Goal: Browse casually: Explore the website without a specific task or goal

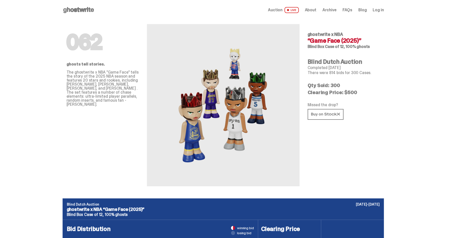
click at [78, 9] on use at bounding box center [78, 10] width 31 height 6
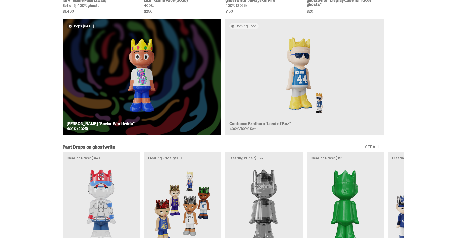
scroll to position [420, 0]
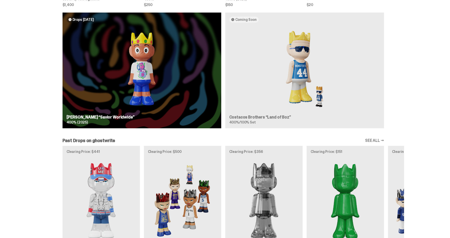
click at [135, 53] on div "Drops [DATE] [PERSON_NAME] “Savior Worldwide” 400% (2025) Coming Soon Costacos …" at bounding box center [223, 73] width 362 height 120
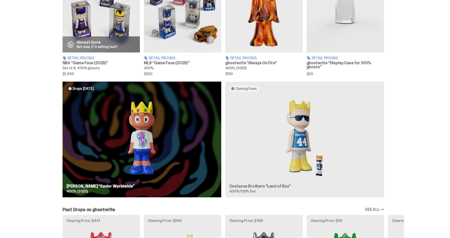
scroll to position [351, 0]
click at [38, 120] on div "Drops [DATE] [PERSON_NAME] “Savior Worldwide” 400% (2025) Coming Soon Costacos …" at bounding box center [223, 142] width 446 height 120
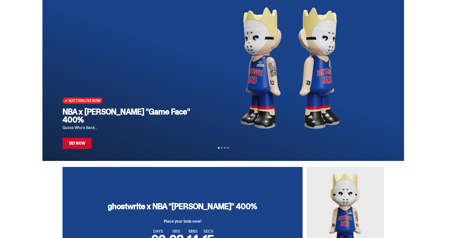
scroll to position [17, 0]
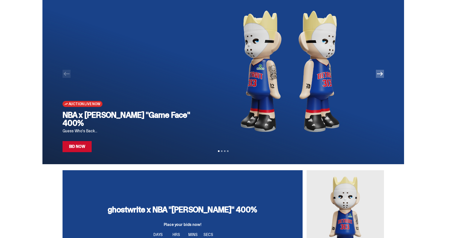
click at [381, 76] on icon "Next" at bounding box center [380, 74] width 6 height 6
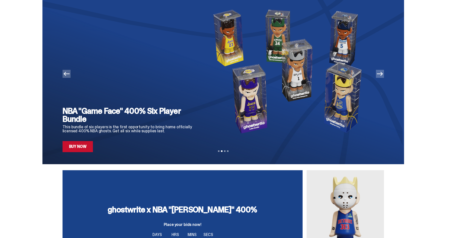
click at [381, 76] on icon "Next" at bounding box center [380, 74] width 6 height 6
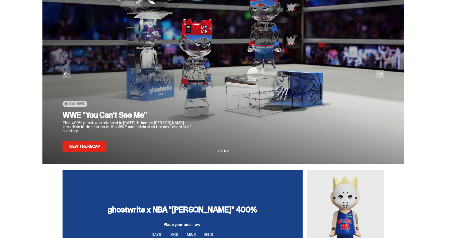
click at [381, 76] on icon "Next" at bounding box center [380, 74] width 6 height 6
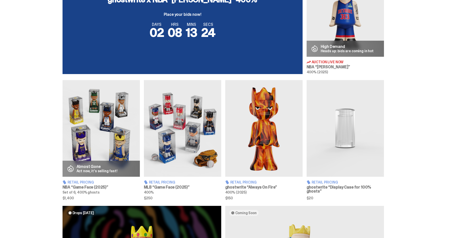
scroll to position [210, 0]
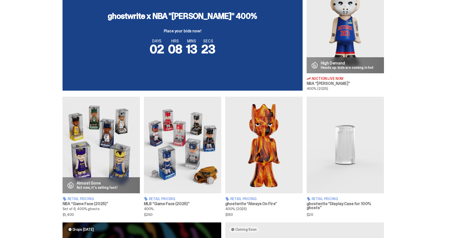
click at [343, 35] on img at bounding box center [345, 25] width 77 height 97
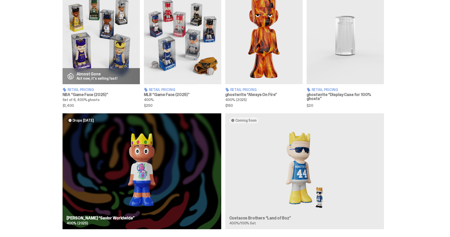
scroll to position [339, 0]
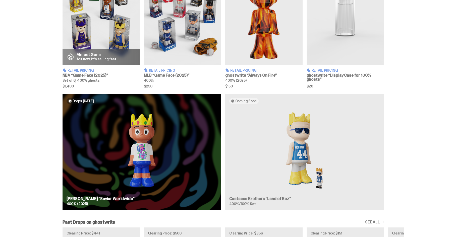
click at [165, 147] on div "Drops [DATE] [PERSON_NAME] “Savior Worldwide” 400% (2025) Coming Soon Costacos …" at bounding box center [223, 154] width 362 height 120
click at [137, 143] on div "Drops [DATE] [PERSON_NAME] “Savior Worldwide” 400% (2025) Coming Soon Costacos …" at bounding box center [223, 154] width 362 height 120
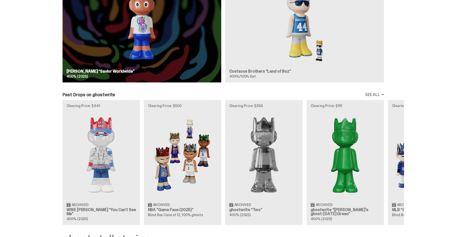
scroll to position [468, 0]
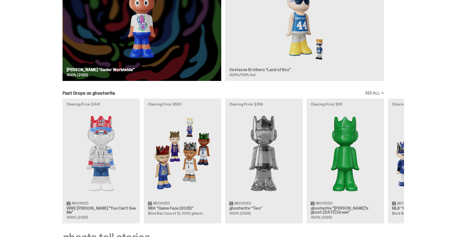
click at [377, 95] on link "SEE ALL →" at bounding box center [374, 93] width 19 height 4
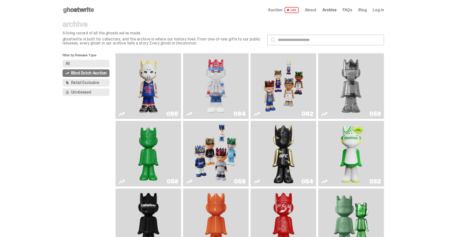
click at [86, 85] on span "Retail Exclusive" at bounding box center [85, 83] width 28 height 4
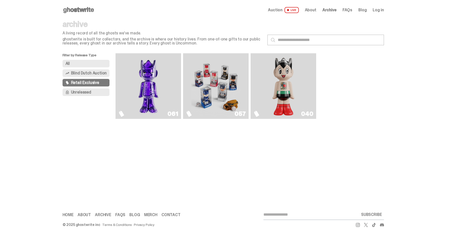
click at [86, 91] on span "Unreleased" at bounding box center [81, 92] width 20 height 4
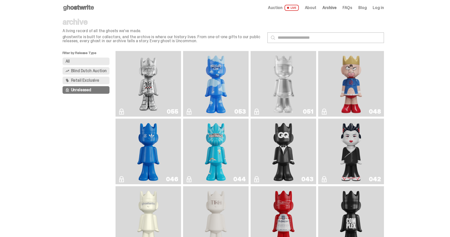
scroll to position [3, 0]
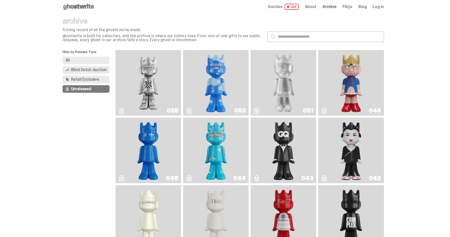
click at [81, 60] on button "All" at bounding box center [86, 61] width 47 height 8
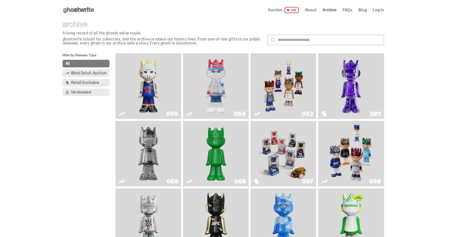
click at [313, 11] on span "About" at bounding box center [311, 10] width 12 height 4
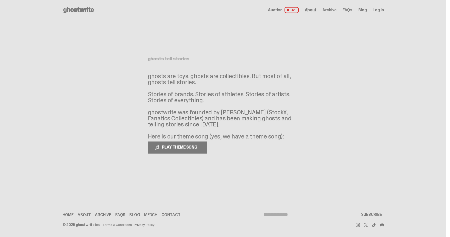
click at [315, 10] on span "About" at bounding box center [311, 10] width 12 height 4
click at [335, 11] on span "Archive" at bounding box center [330, 10] width 14 height 4
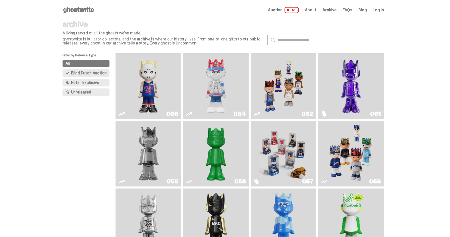
click at [84, 9] on use at bounding box center [78, 10] width 31 height 6
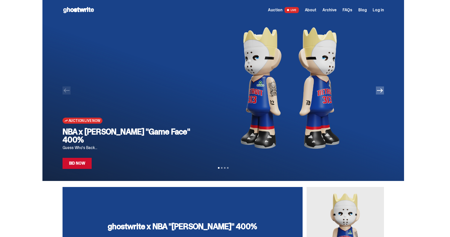
click at [384, 91] on button "Next" at bounding box center [380, 90] width 8 height 8
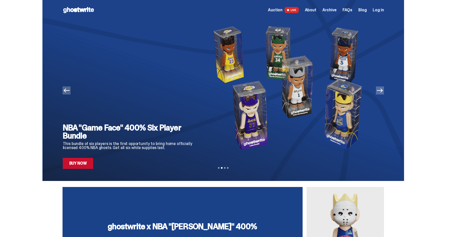
click at [383, 90] on icon "Next" at bounding box center [380, 90] width 6 height 4
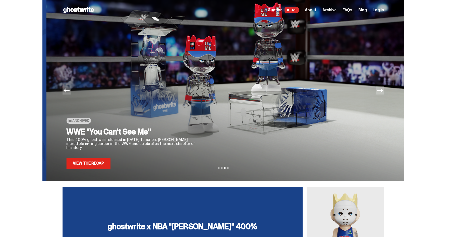
click at [383, 90] on icon "Next" at bounding box center [380, 90] width 6 height 4
